Goal: Transaction & Acquisition: Book appointment/travel/reservation

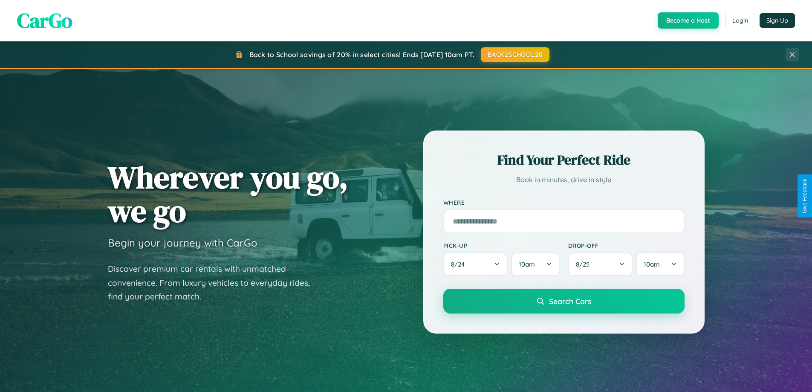
scroll to position [1639, 0]
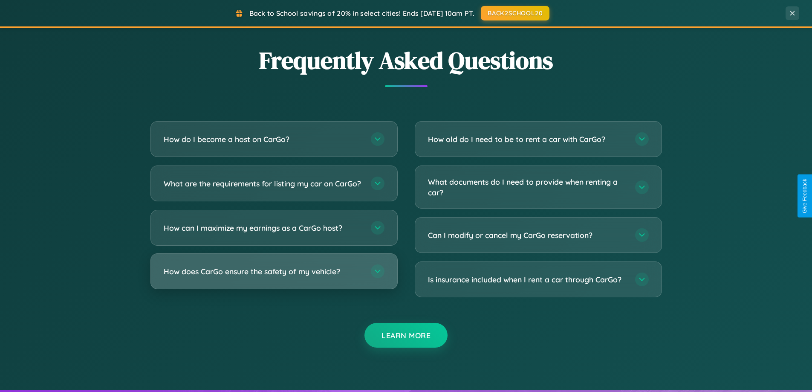
click at [274, 277] on h3 "How does CarGo ensure the safety of my vehicle?" at bounding box center [263, 271] width 199 height 11
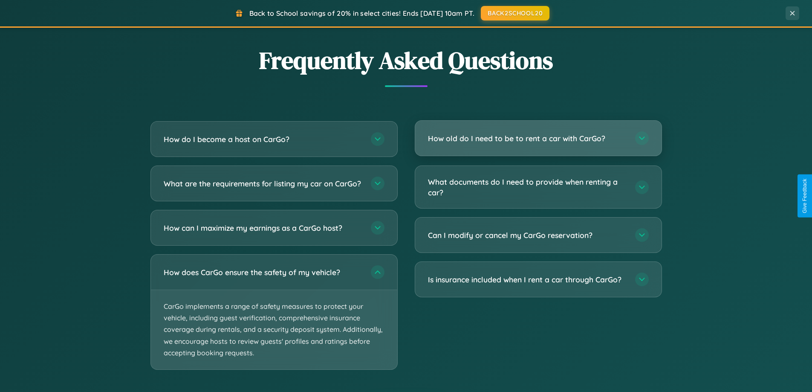
click at [538, 138] on h3 "How old do I need to be to rent a car with CarGo?" at bounding box center [527, 138] width 199 height 11
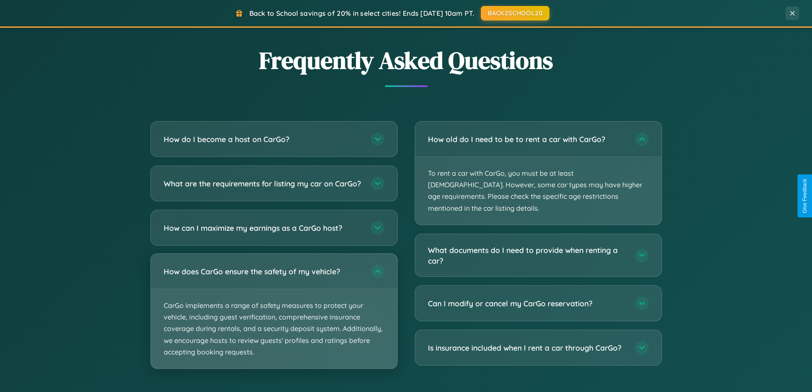
click at [274, 319] on p "CarGo implements a range of safety measures to protect your vehicle, including …" at bounding box center [274, 328] width 246 height 79
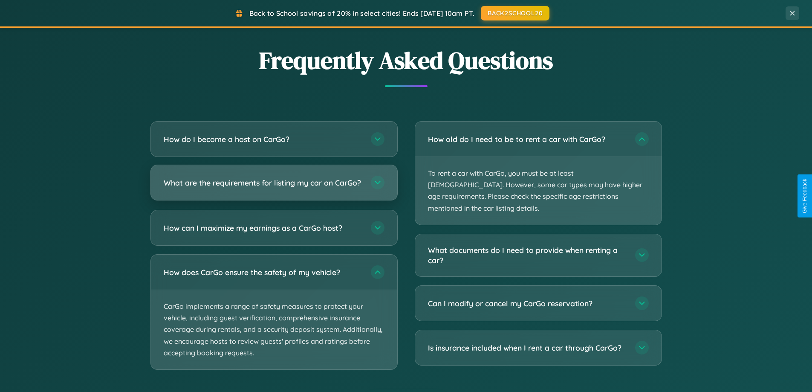
click at [274, 187] on h3 "What are the requirements for listing my car on CarGo?" at bounding box center [263, 182] width 199 height 11
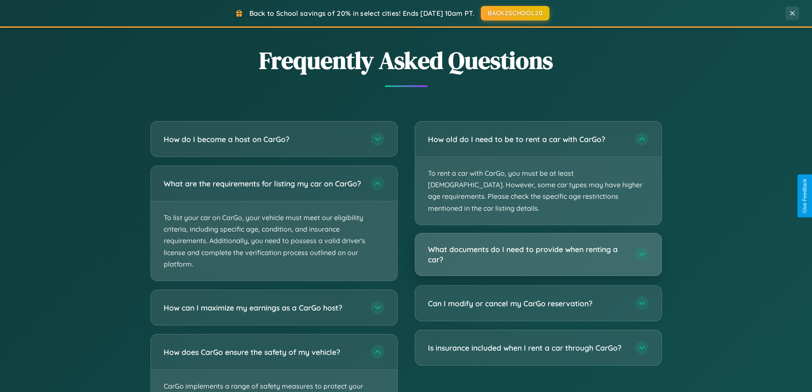
click at [538, 244] on h3 "What documents do I need to provide when renting a car?" at bounding box center [527, 254] width 199 height 21
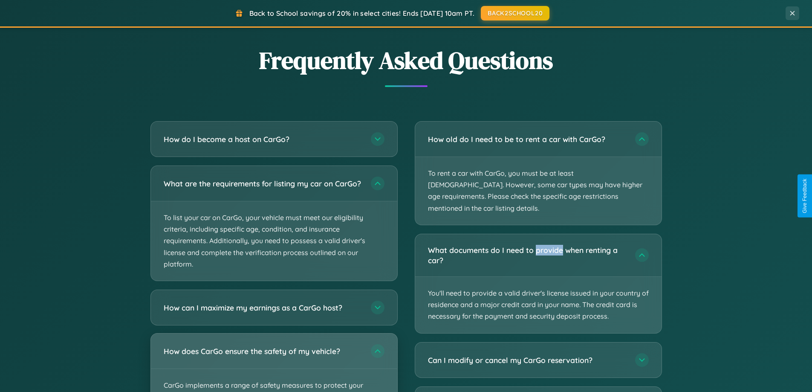
click at [274, 366] on div "How does CarGo ensure the safety of my vehicle?" at bounding box center [274, 350] width 246 height 35
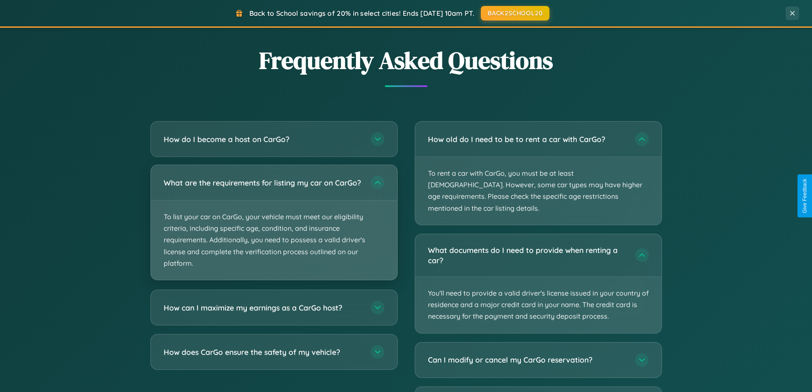
click at [274, 226] on p "To list your car on CarGo, your vehicle must meet our eligibility criteria, inc…" at bounding box center [274, 239] width 246 height 79
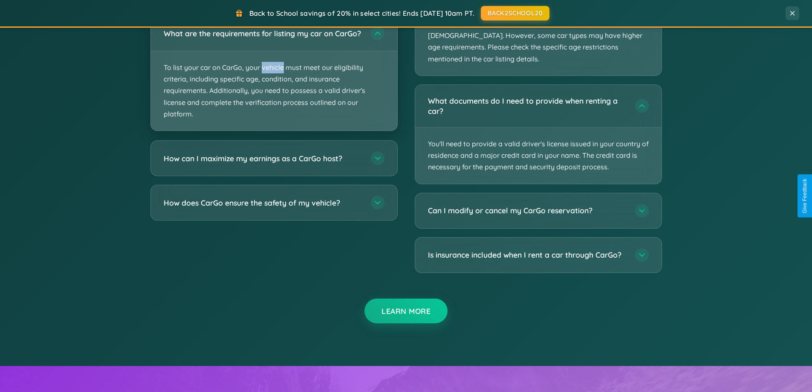
scroll to position [1504, 0]
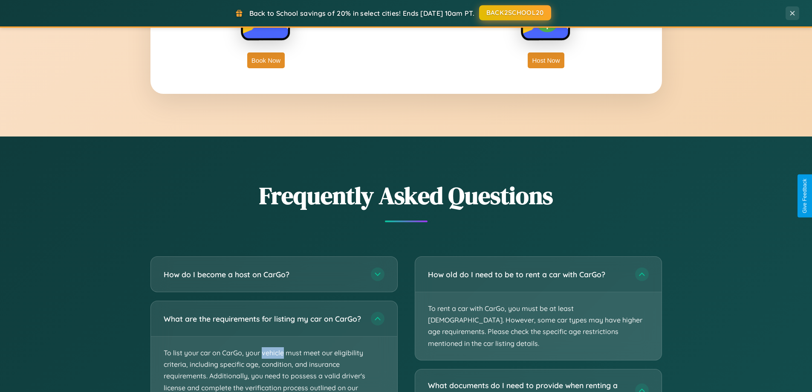
click at [514, 13] on button "BACK2SCHOOL20" at bounding box center [515, 12] width 72 height 15
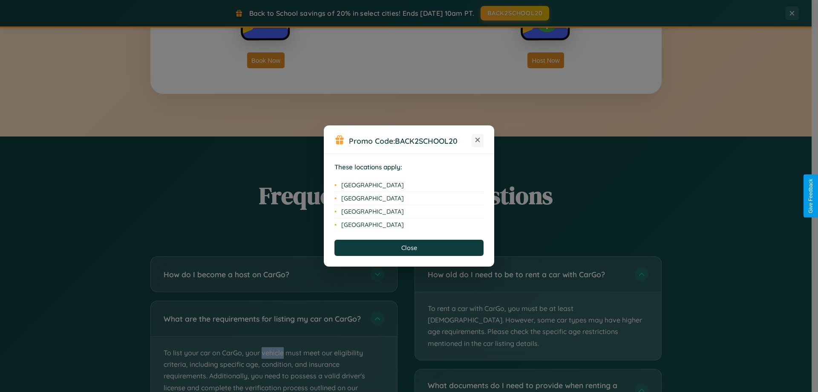
click at [478, 140] on icon at bounding box center [477, 140] width 5 height 5
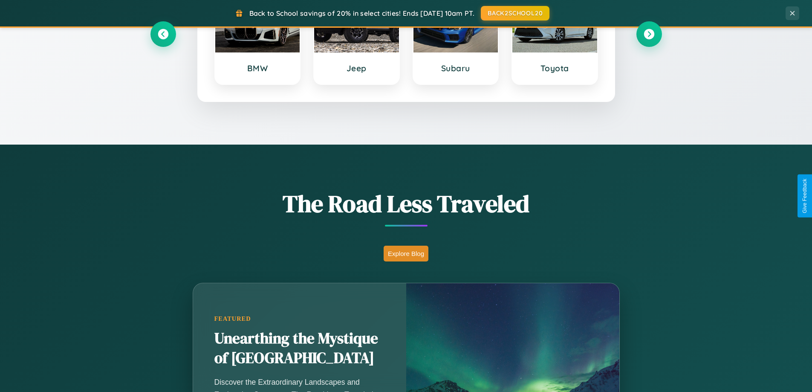
scroll to position [367, 0]
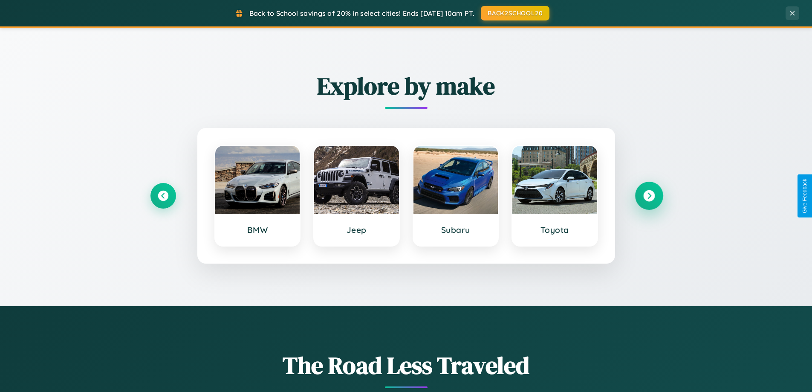
click at [648, 196] on icon at bounding box center [649, 196] width 12 height 12
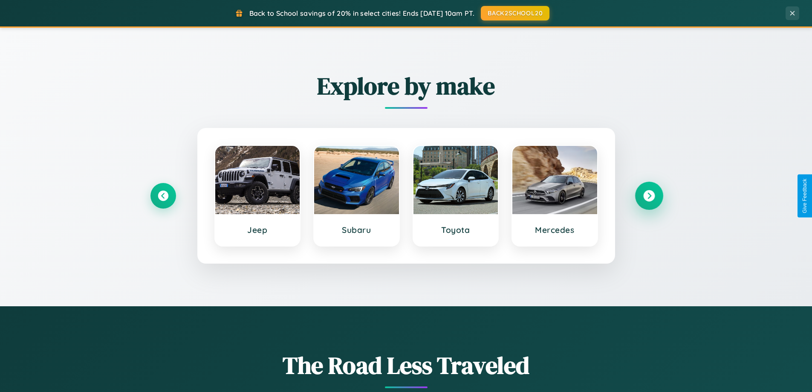
click at [648, 196] on icon at bounding box center [649, 196] width 12 height 12
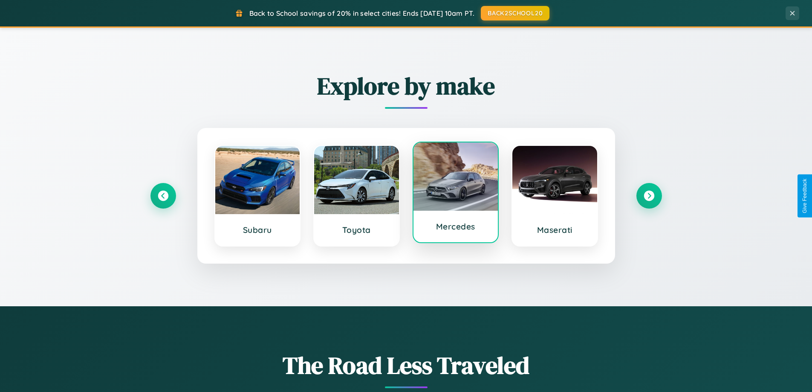
click at [455, 194] on div at bounding box center [455, 176] width 85 height 68
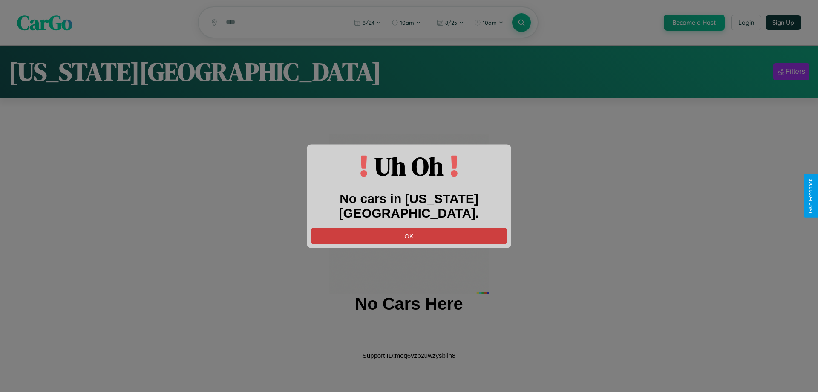
click at [409, 228] on button "OK" at bounding box center [409, 236] width 196 height 16
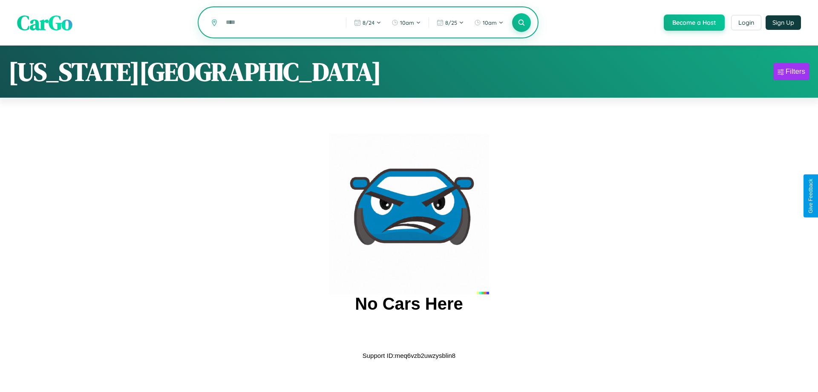
click at [279, 23] on input "text" at bounding box center [280, 22] width 116 height 15
type input "*"
type input "*****"
click at [521, 23] on icon at bounding box center [521, 22] width 8 height 8
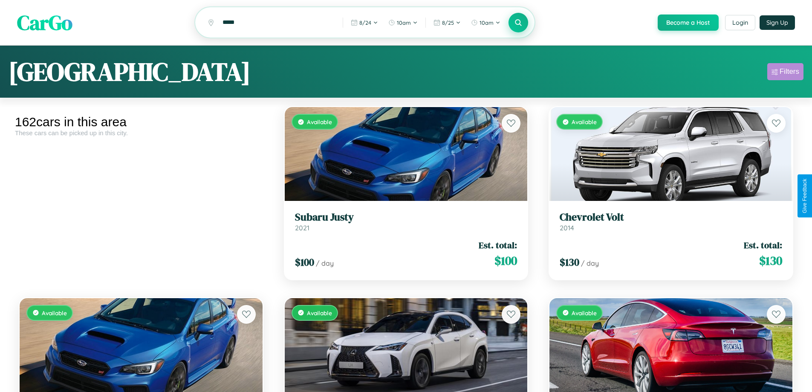
click at [785, 73] on div "Filters" at bounding box center [789, 71] width 20 height 9
